Goal: Navigation & Orientation: Go to known website

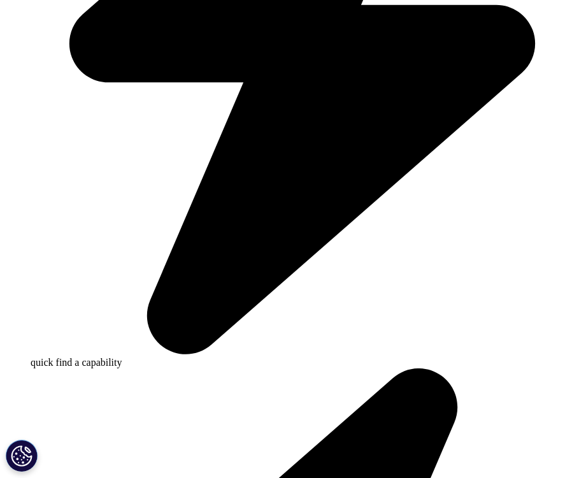
scroll to position [549, 0]
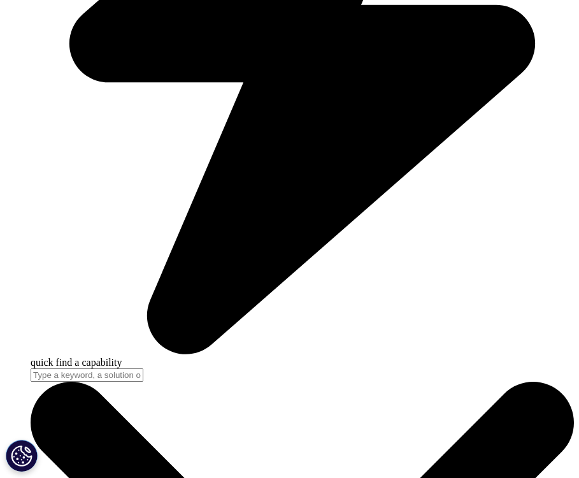
scroll to position [549, 0]
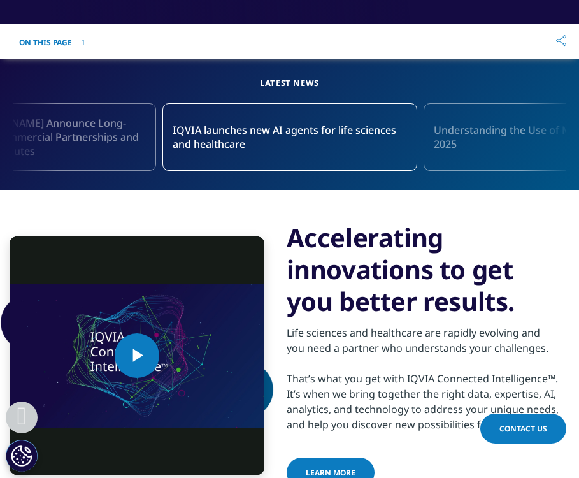
scroll to position [549, 0]
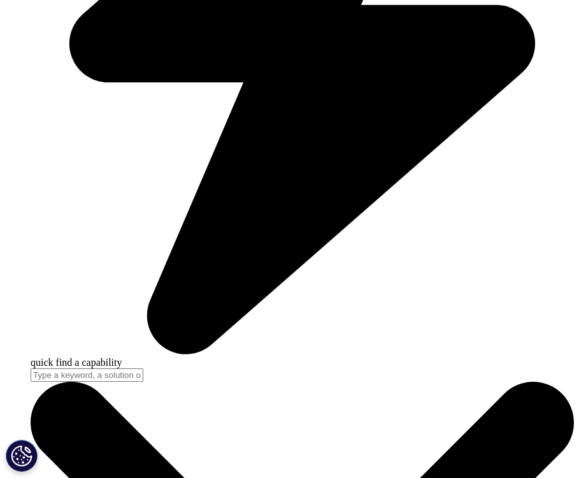
scroll to position [549, 0]
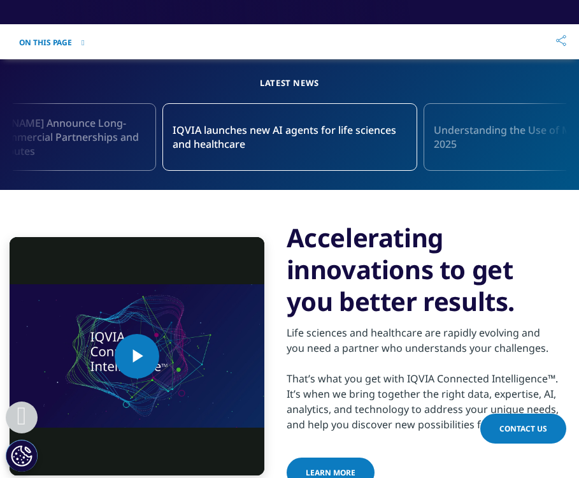
scroll to position [549, 0]
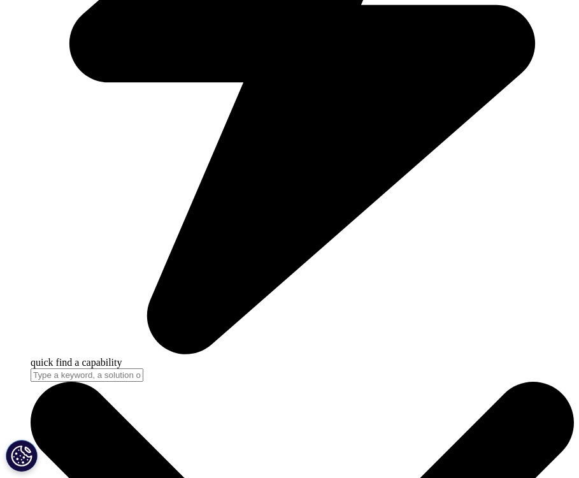
scroll to position [549, 0]
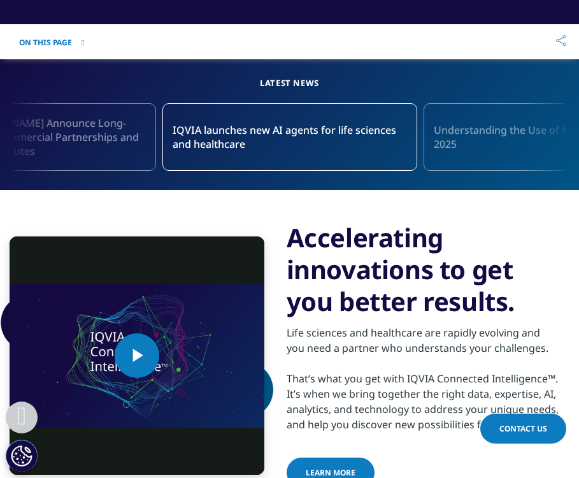
scroll to position [549, 0]
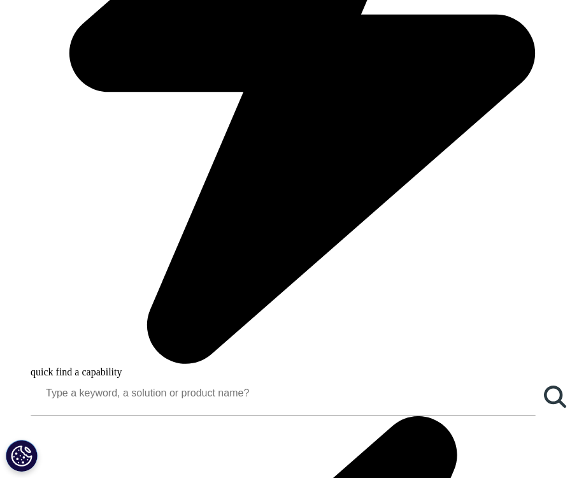
scroll to position [549, 0]
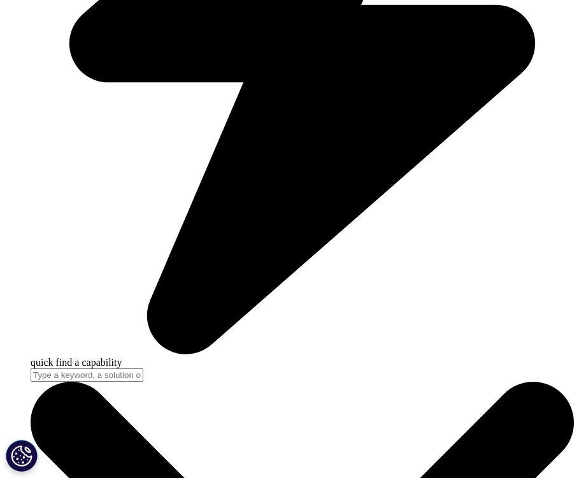
scroll to position [549, 0]
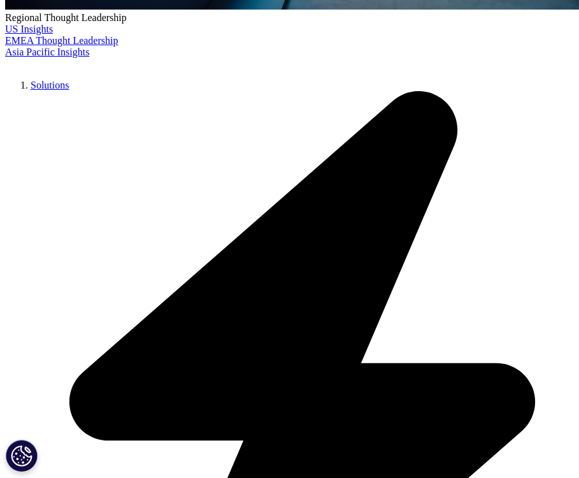
scroll to position [549, 0]
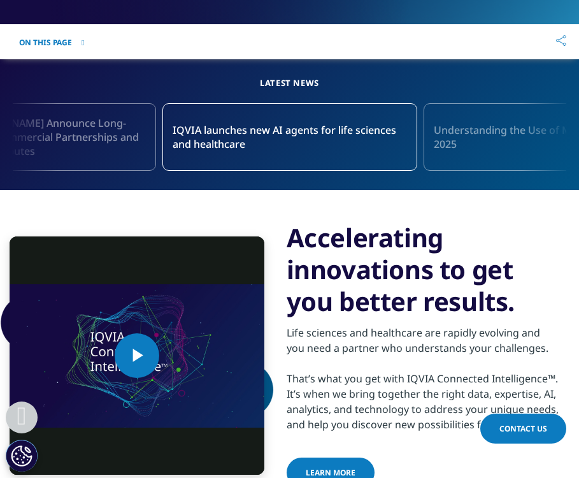
scroll to position [549, 0]
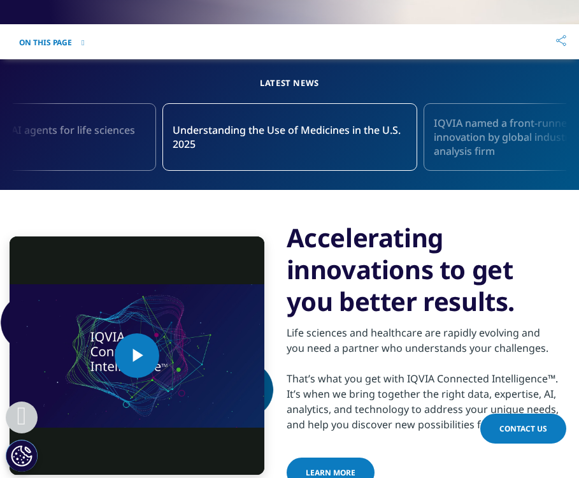
scroll to position [549, 0]
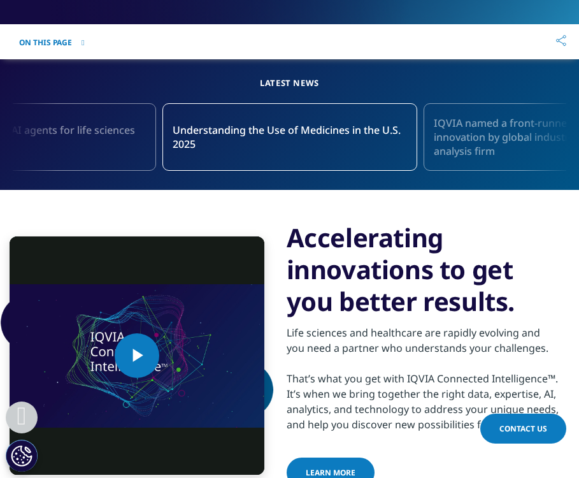
scroll to position [549, 0]
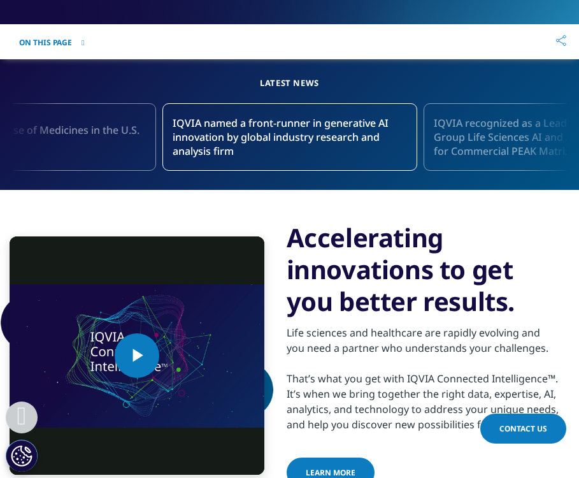
scroll to position [549, 0]
